Goal: Task Accomplishment & Management: Use online tool/utility

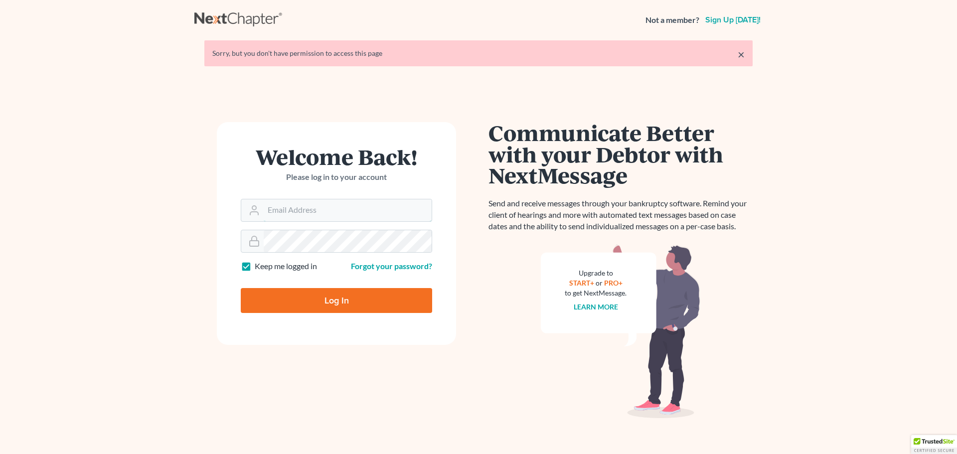
type input "aaron@utahbk.com"
click at [333, 298] on input "Log In" at bounding box center [336, 300] width 191 height 25
type input "Thinking..."
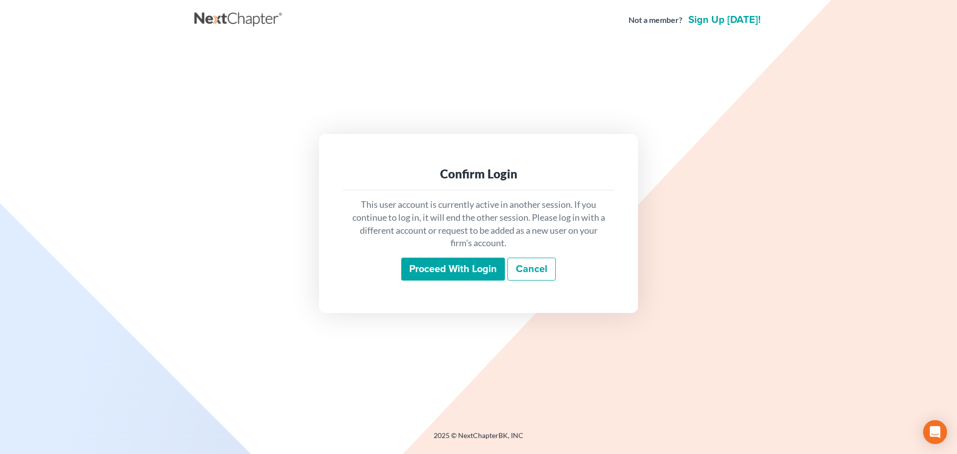
click at [452, 265] on input "Proceed with login" at bounding box center [453, 269] width 104 height 23
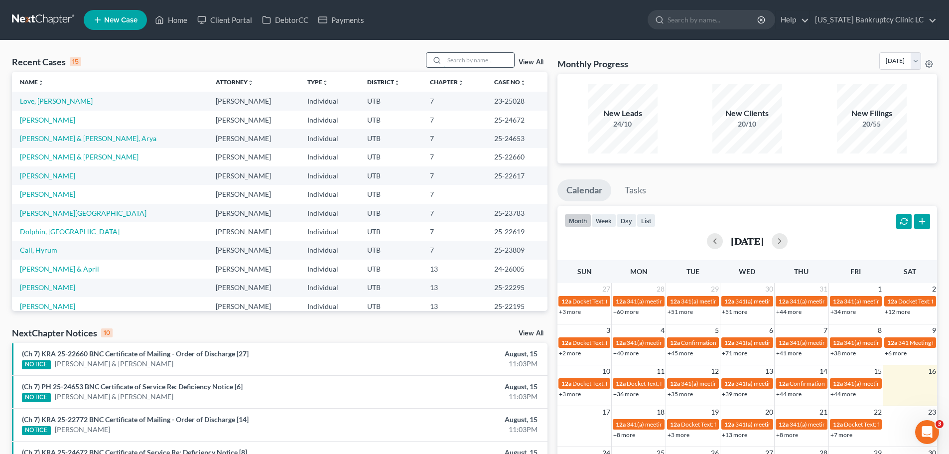
click at [474, 61] on input "search" at bounding box center [480, 60] width 70 height 14
type input "anahi"
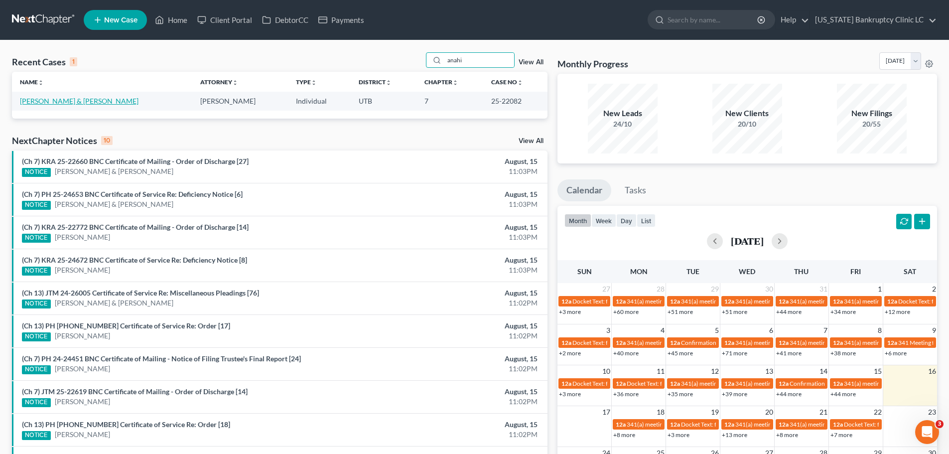
click at [56, 99] on link "Cobos, Anahi & Morton, Matthew" at bounding box center [79, 101] width 119 height 8
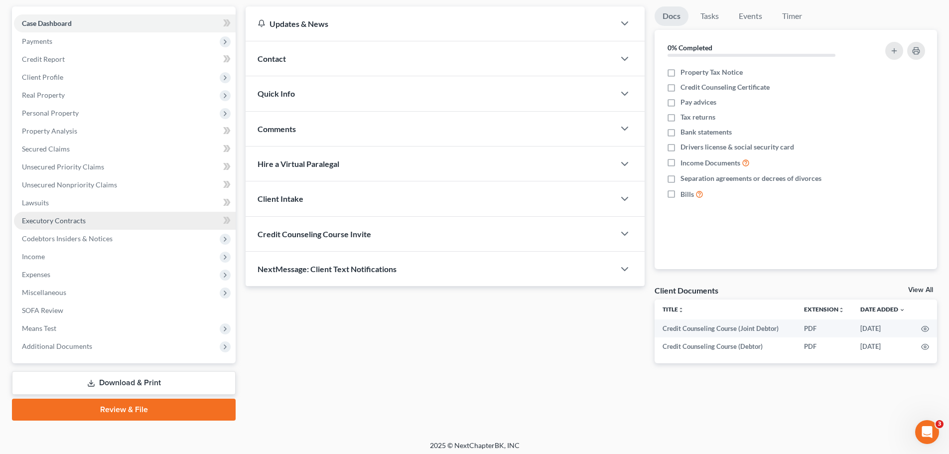
scroll to position [94, 0]
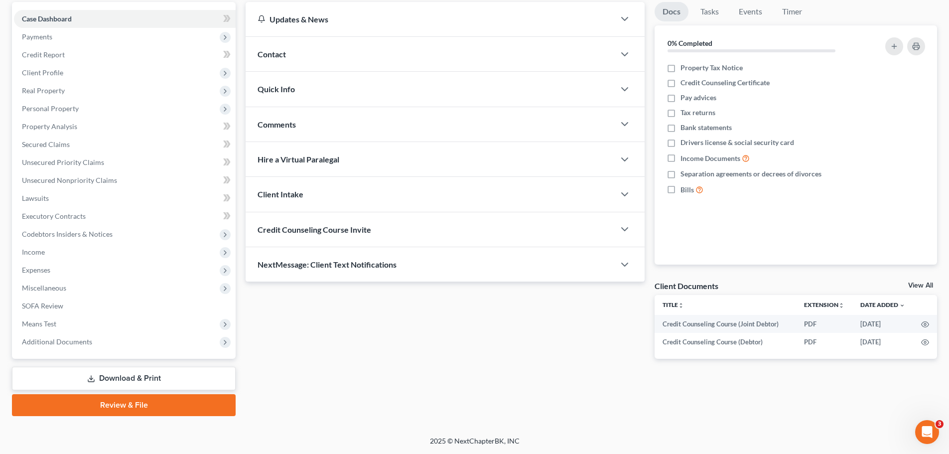
click at [106, 372] on link "Download & Print" at bounding box center [124, 378] width 224 height 23
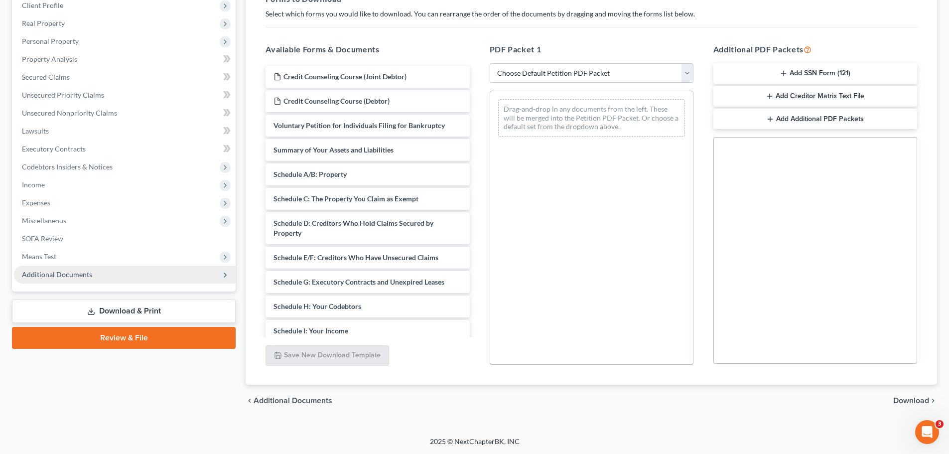
scroll to position [161, 0]
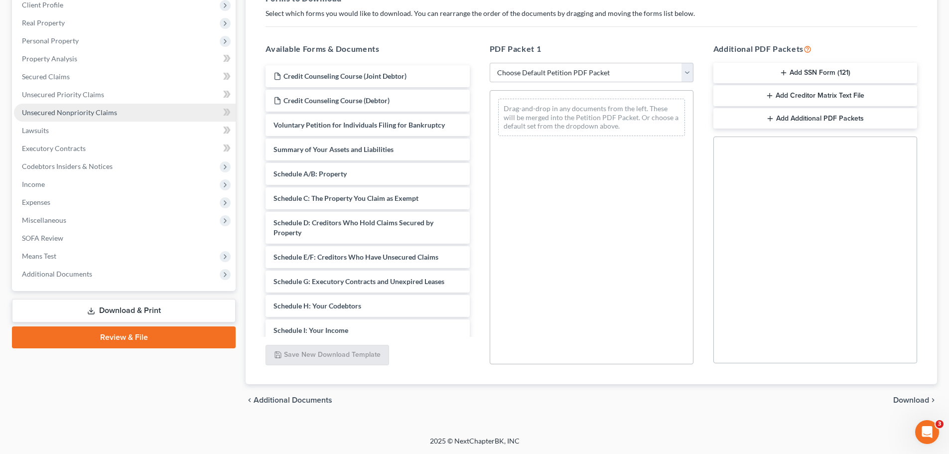
click at [116, 114] on link "Unsecured Nonpriority Claims" at bounding box center [125, 113] width 222 height 18
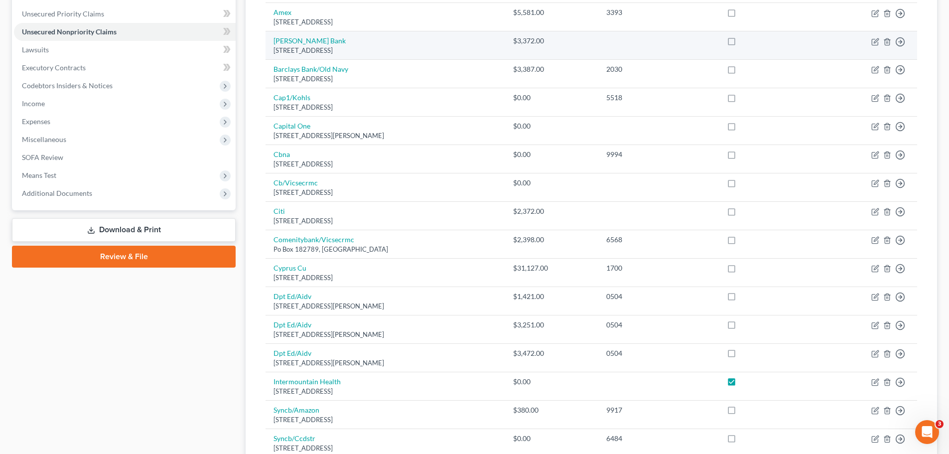
scroll to position [249, 0]
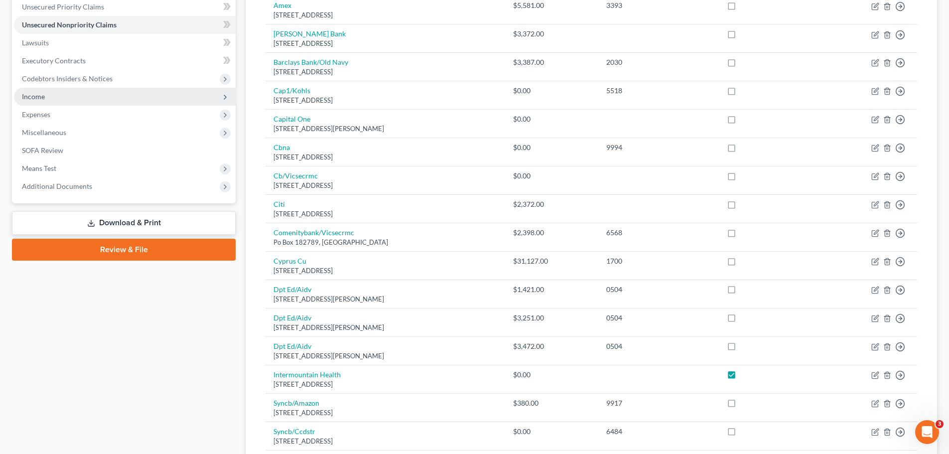
click at [42, 98] on span "Income" at bounding box center [33, 96] width 23 height 8
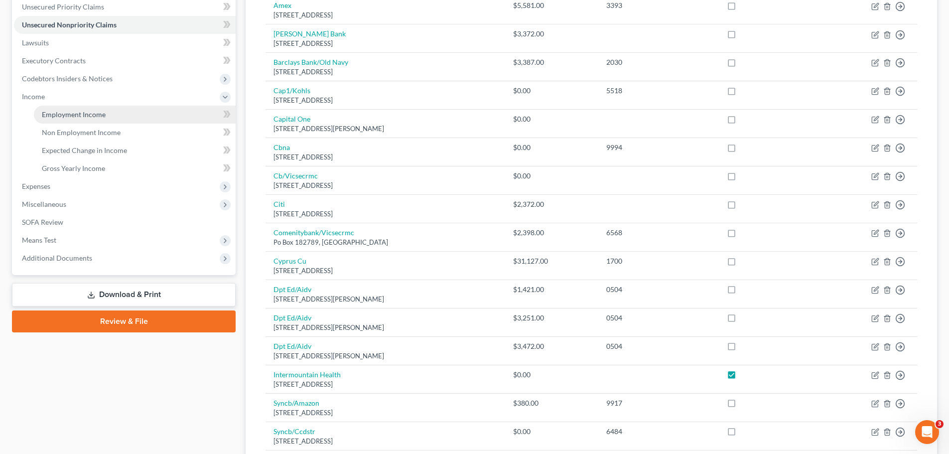
click at [56, 113] on span "Employment Income" at bounding box center [74, 114] width 64 height 8
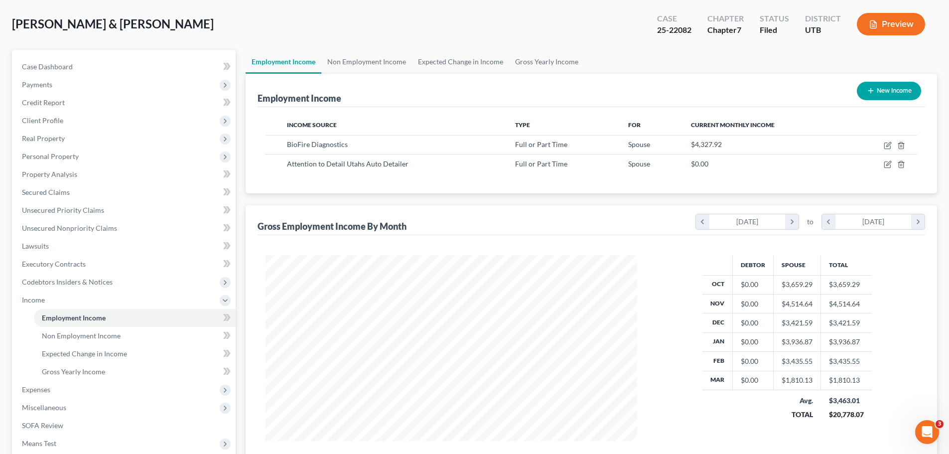
scroll to position [149, 0]
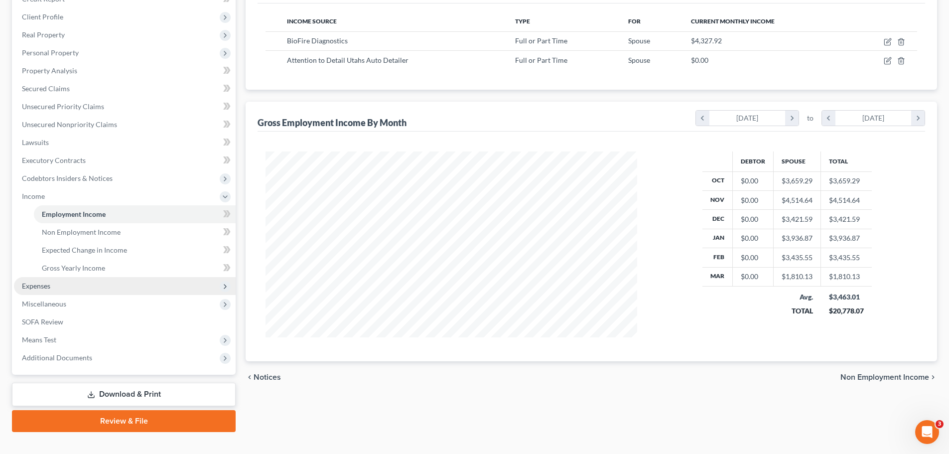
click at [42, 286] on span "Expenses" at bounding box center [36, 286] width 28 height 8
